Goal: Task Accomplishment & Management: Manage account settings

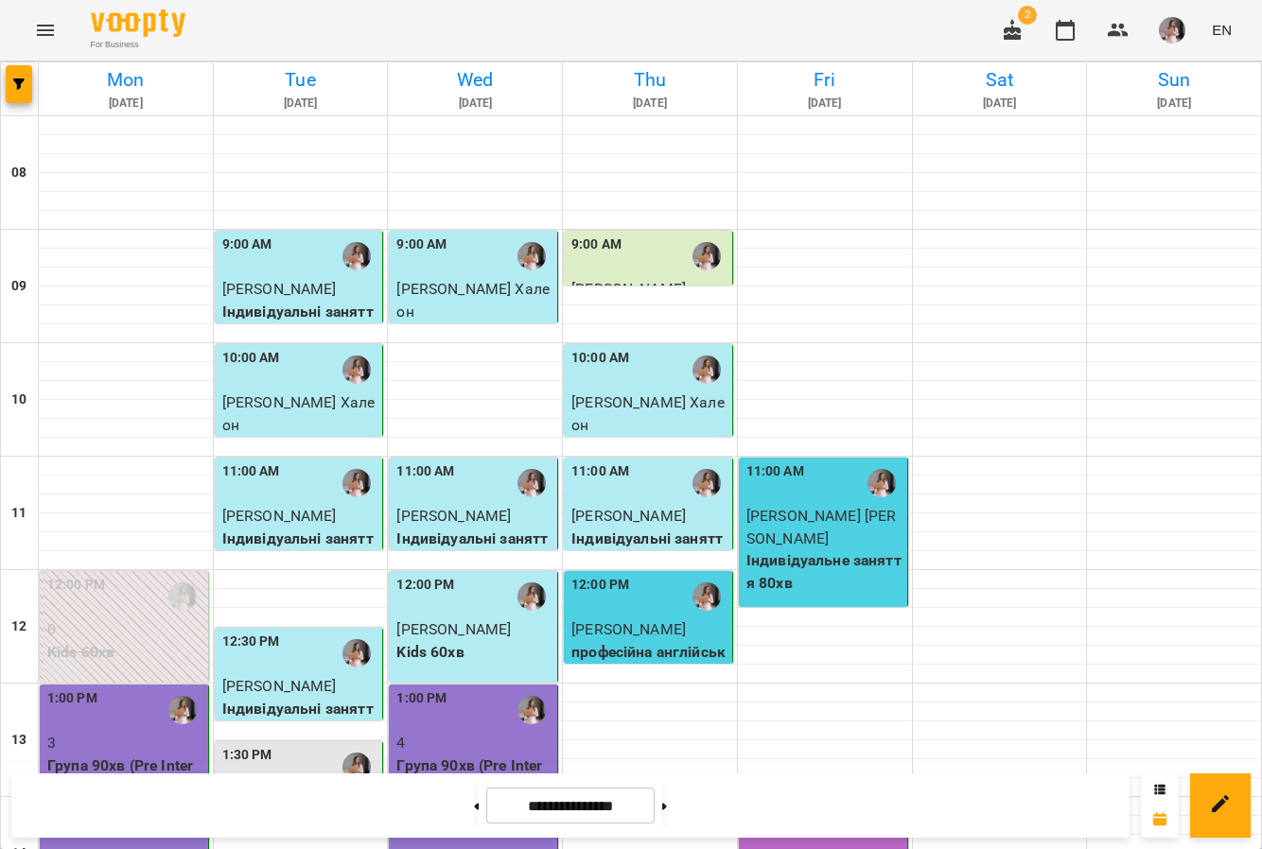
scroll to position [85, 0]
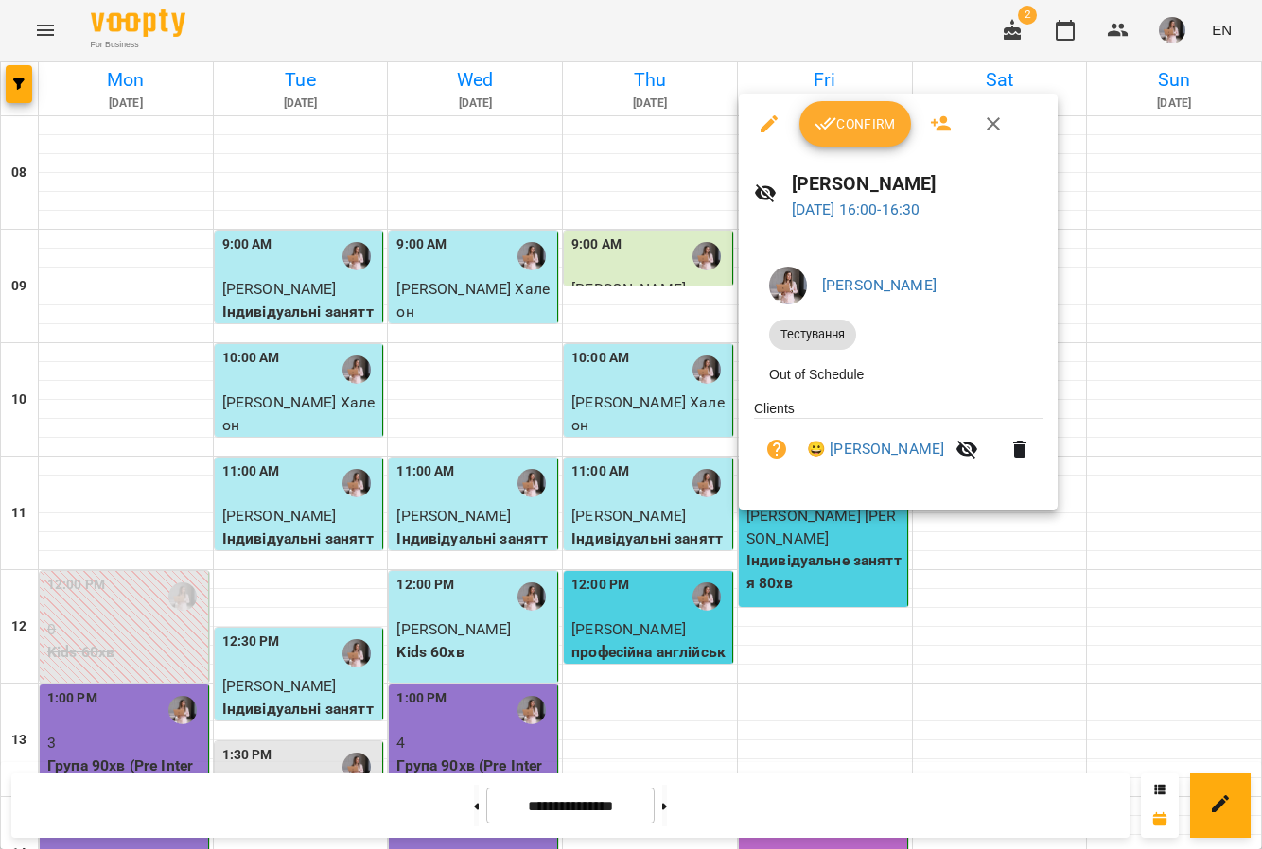
click at [848, 110] on button "Confirm" at bounding box center [855, 123] width 112 height 45
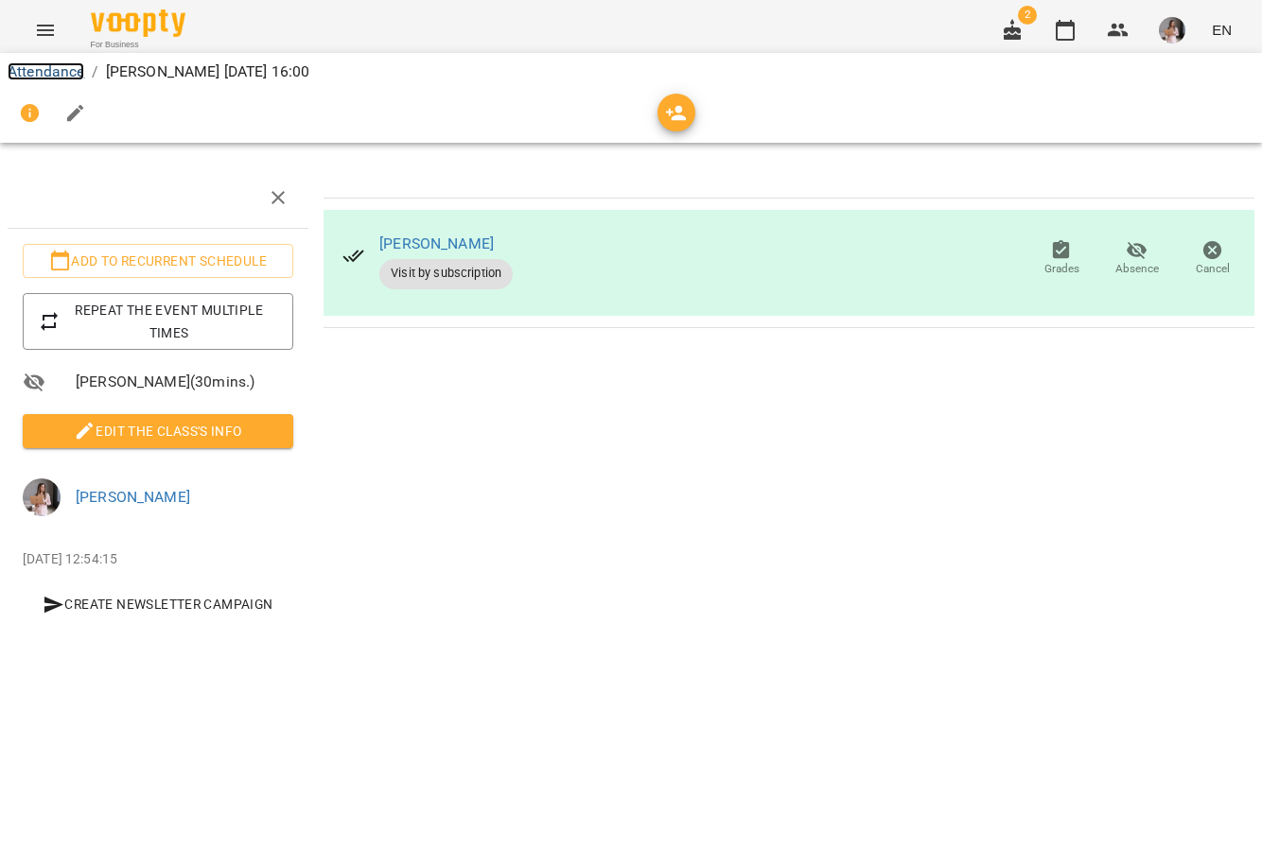
click at [70, 72] on link "Attendance" at bounding box center [46, 71] width 77 height 18
